Goal: Complete application form

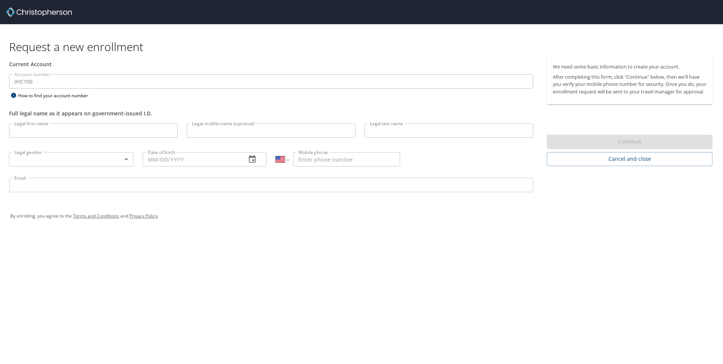
select select "US"
click at [657, 160] on button "Cancel and close" at bounding box center [630, 159] width 166 height 14
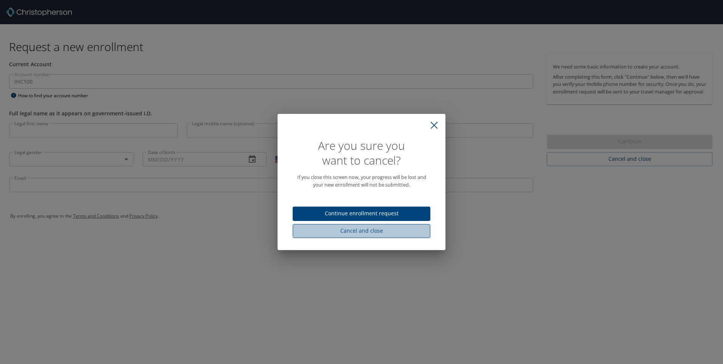
click at [384, 235] on span "Cancel and close" at bounding box center [362, 230] width 126 height 9
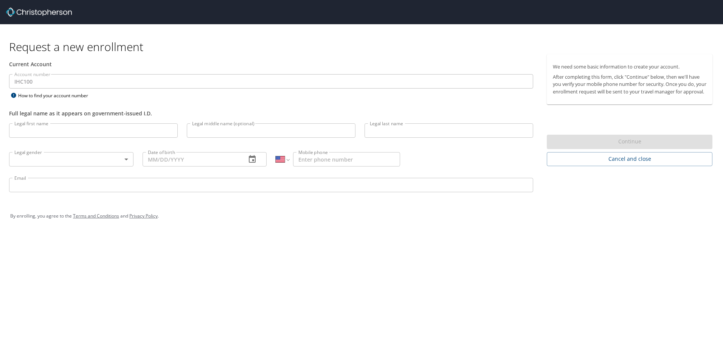
select select "US"
